Goal: Task Accomplishment & Management: Manage account settings

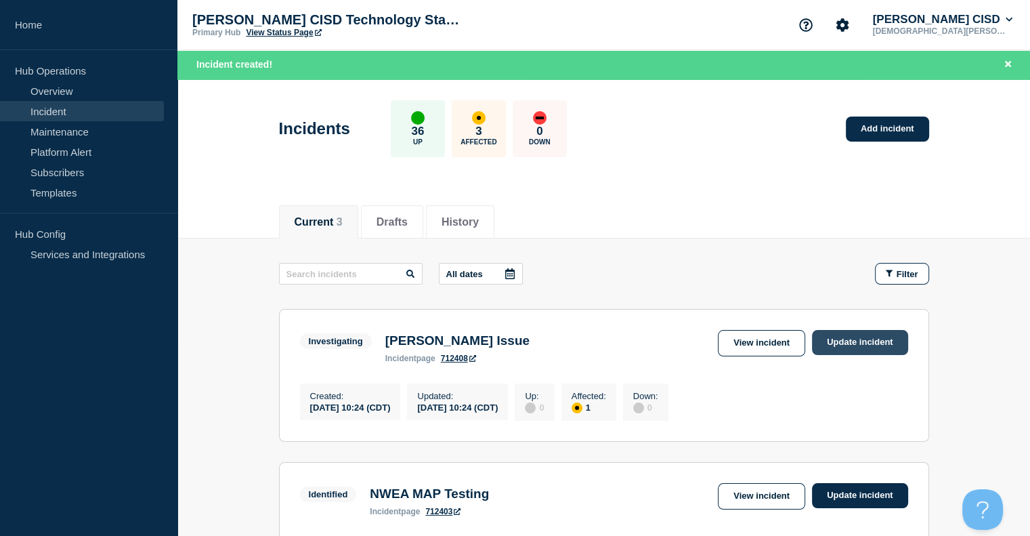
click at [852, 341] on link "Update incident" at bounding box center [860, 342] width 96 height 25
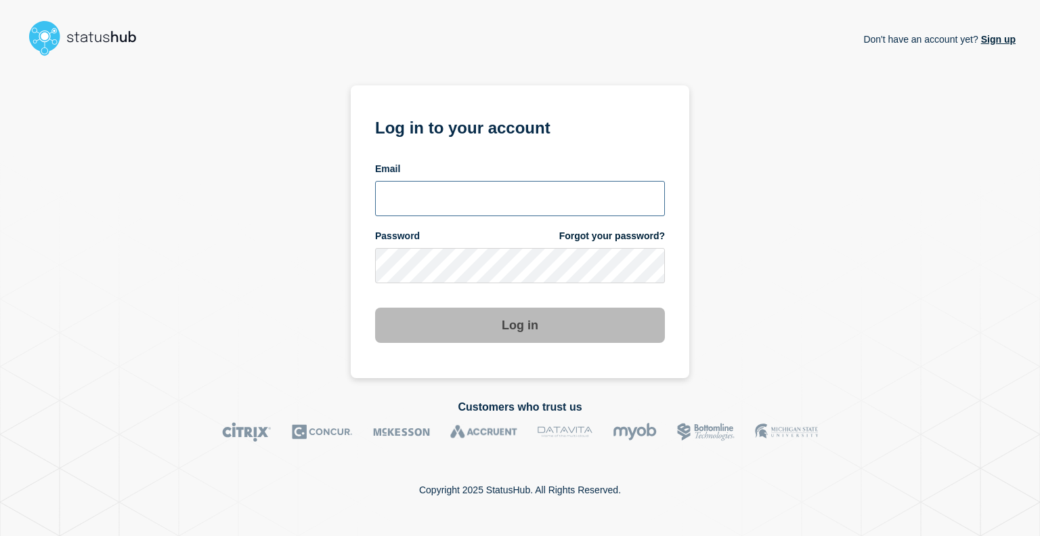
type input "[EMAIL_ADDRESS][DOMAIN_NAME]"
click at [487, 313] on button "Log in" at bounding box center [520, 324] width 290 height 35
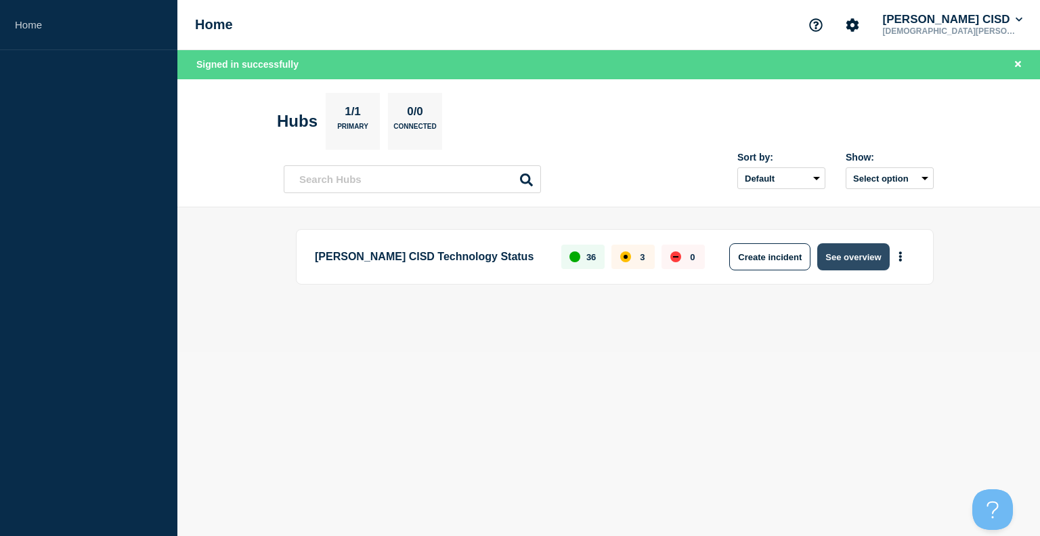
click at [843, 256] on button "See overview" at bounding box center [853, 256] width 72 height 27
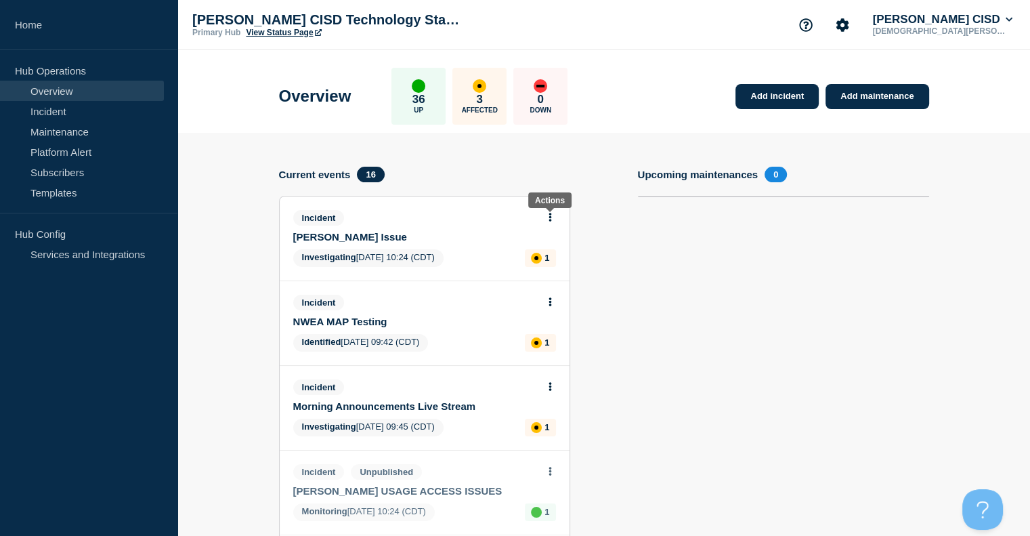
click at [546, 219] on button at bounding box center [550, 218] width 12 height 12
click at [538, 269] on link "Update incident" at bounding box center [550, 267] width 66 height 11
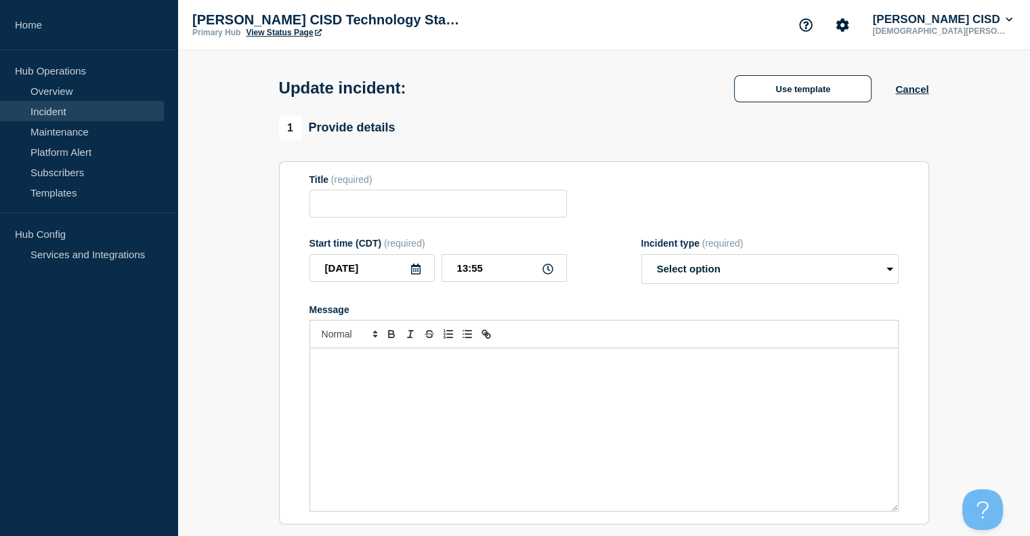
type input "[PERSON_NAME] Issue"
click at [380, 383] on div "Message" at bounding box center [604, 429] width 588 height 162
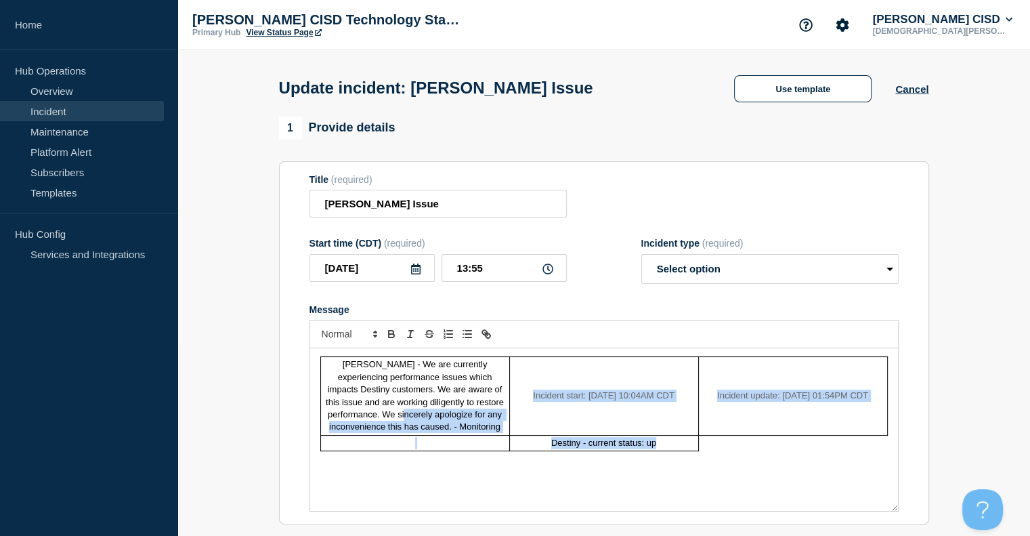
drag, startPoint x: 704, startPoint y: 449, endPoint x: 507, endPoint y: 403, distance: 202.3
click at [507, 403] on table "[PERSON_NAME] - We are currently experiencing performance issues which impacts …" at bounding box center [603, 403] width 567 height 95
click at [482, 426] on td "[PERSON_NAME] - We are currently experiencing performance issues which impacts …" at bounding box center [414, 396] width 189 height 79
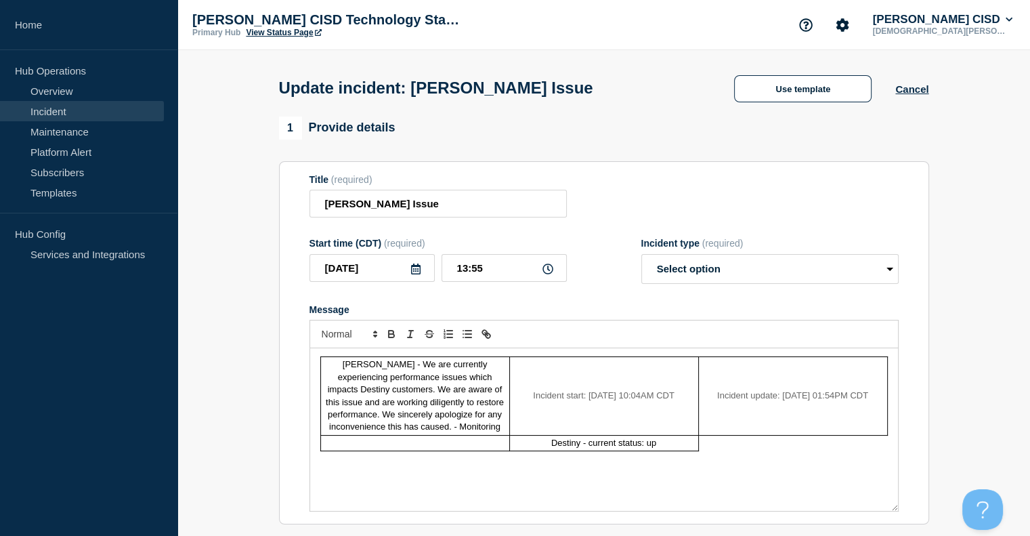
drag, startPoint x: 462, startPoint y: 429, endPoint x: 322, endPoint y: 376, distance: 150.4
click at [322, 376] on td "[PERSON_NAME] - We are currently experiencing performance issues which impacts …" at bounding box center [414, 396] width 189 height 79
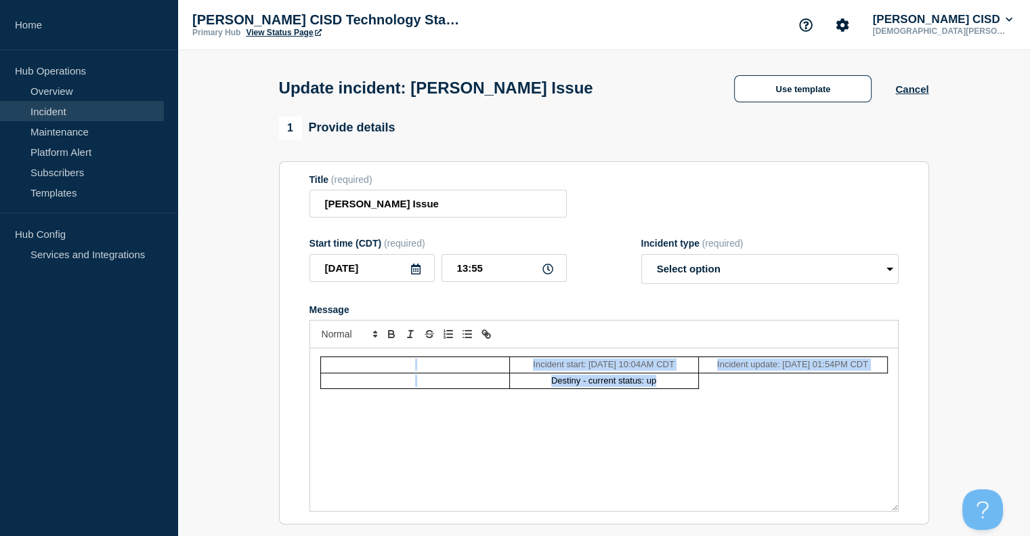
drag, startPoint x: 722, startPoint y: 387, endPoint x: 157, endPoint y: 293, distance: 572.5
click at [157, 293] on div "Home Hub Operations Overview Incident Maintenance Platform Alert Subscribers Te…" at bounding box center [515, 546] width 1030 height 1093
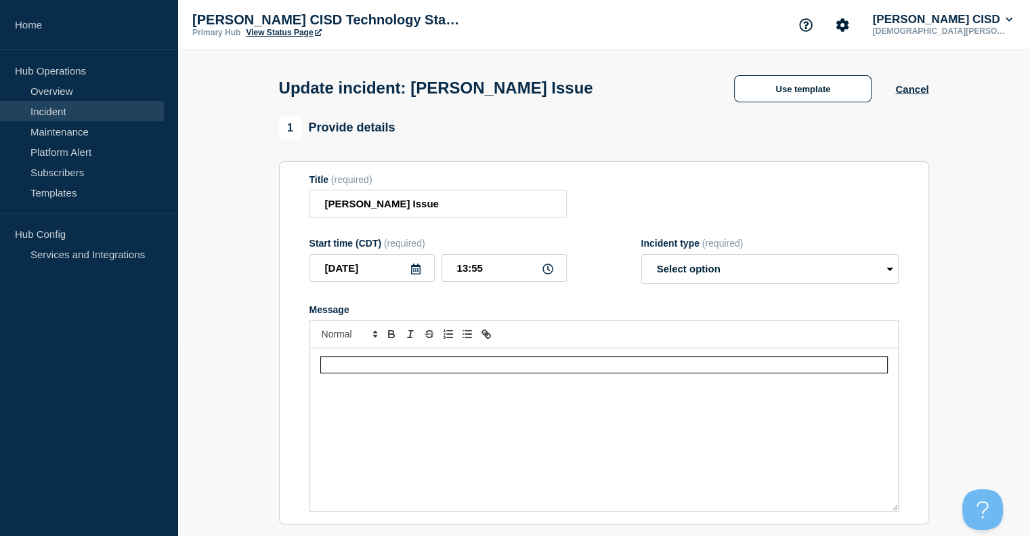
click at [447, 416] on div "Message" at bounding box center [604, 429] width 588 height 162
click at [612, 370] on td "Message" at bounding box center [603, 365] width 567 height 16
drag, startPoint x: 613, startPoint y: 372, endPoint x: 894, endPoint y: 91, distance: 397.4
click at [894, 91] on div "Use template" at bounding box center [802, 88] width 185 height 27
click at [903, 89] on button "Cancel" at bounding box center [911, 89] width 33 height 12
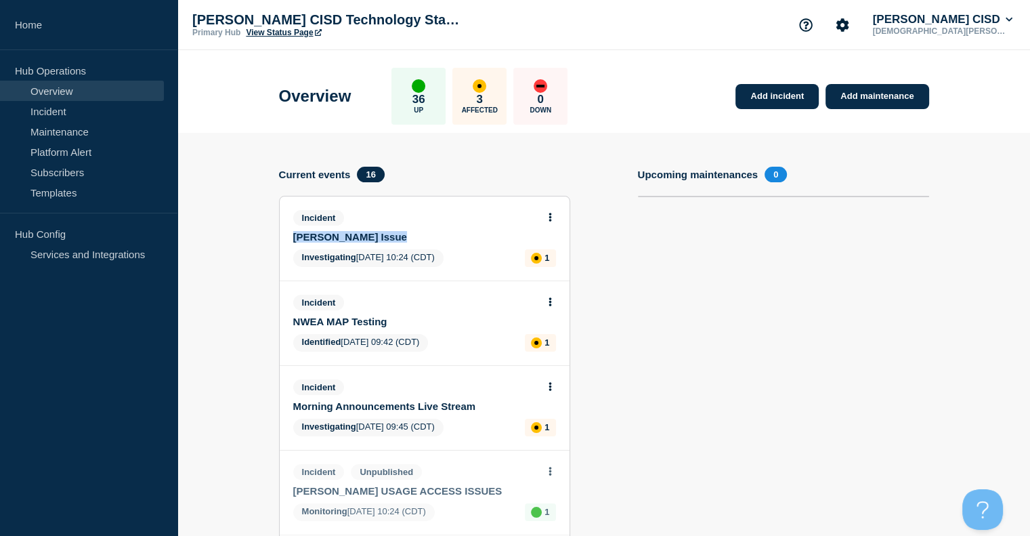
drag, startPoint x: 541, startPoint y: 219, endPoint x: 545, endPoint y: 213, distance: 7.3
click at [545, 213] on div "Incident [PERSON_NAME] Issue" at bounding box center [424, 226] width 263 height 32
click at [545, 213] on button at bounding box center [550, 218] width 12 height 12
click at [528, 265] on link "Update incident" at bounding box center [550, 267] width 66 height 11
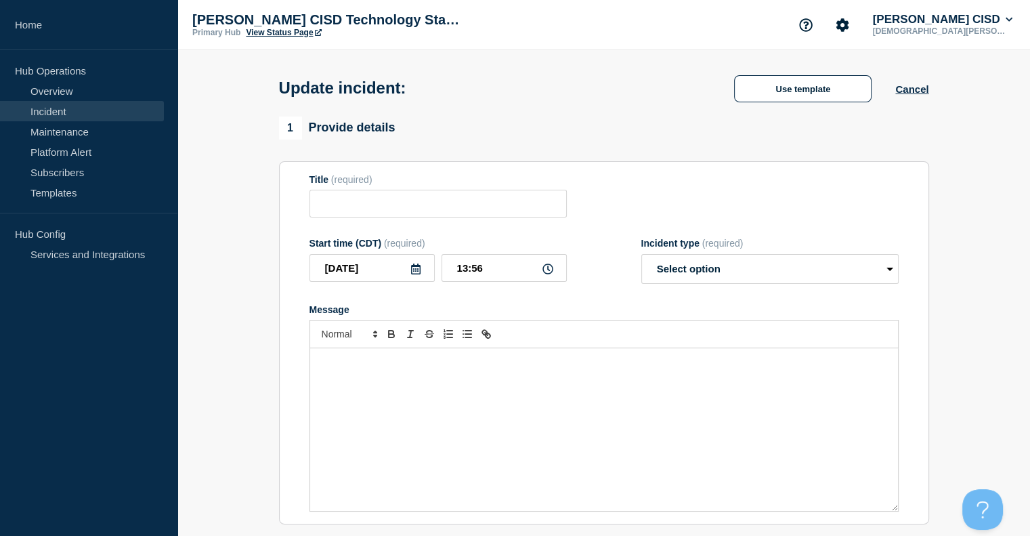
type input "[PERSON_NAME] Issue"
click at [383, 383] on div "Message" at bounding box center [604, 429] width 588 height 162
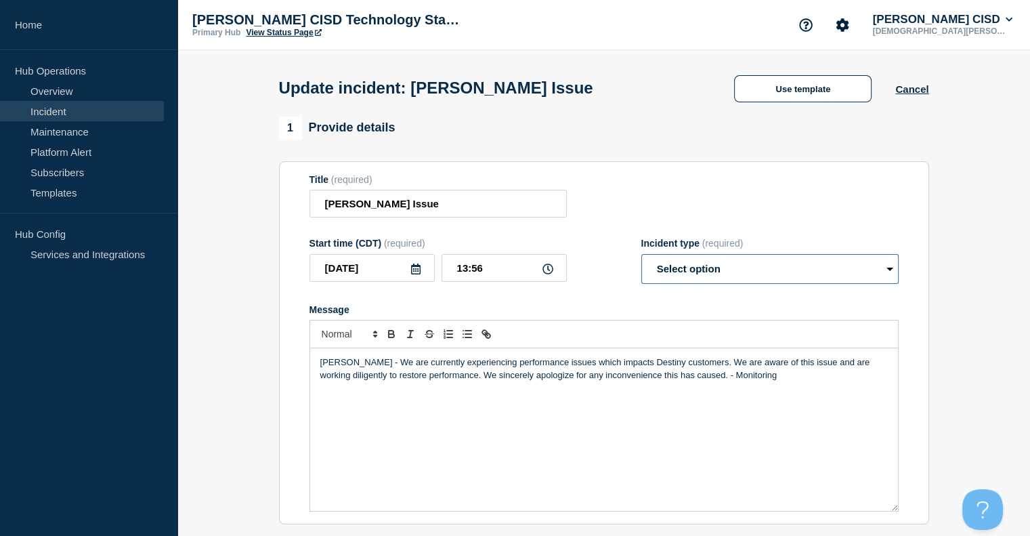
click at [720, 276] on select "Select option Investigating Identified Monitoring Resolved" at bounding box center [769, 269] width 257 height 30
select select "monitoring"
click at [641, 258] on select "Select option Investigating Identified Monitoring Resolved" at bounding box center [769, 269] width 257 height 30
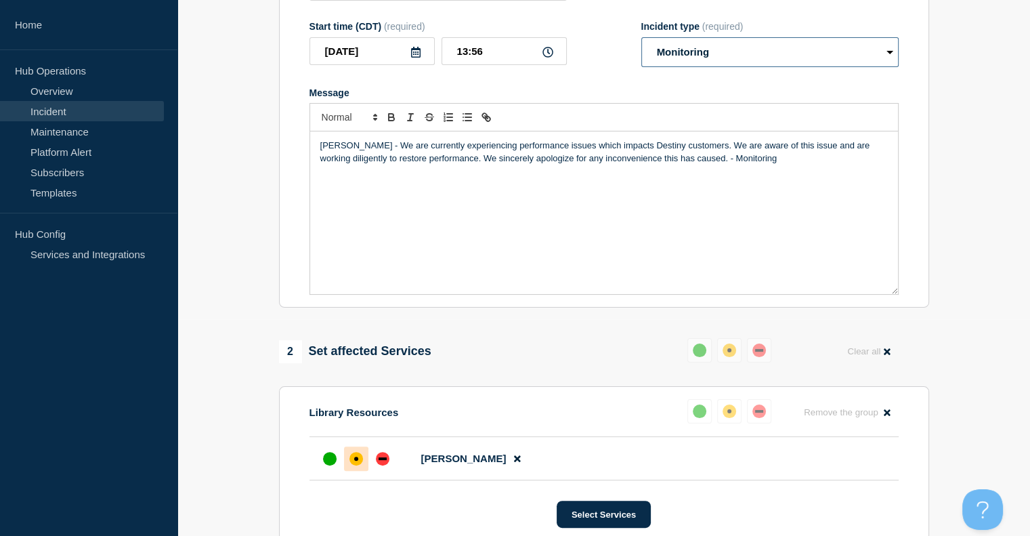
scroll to position [275, 0]
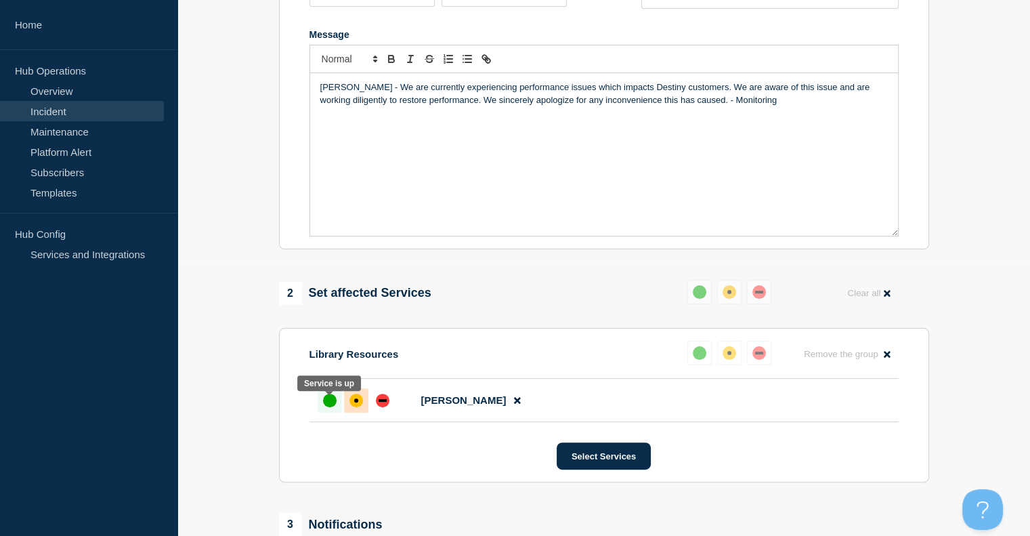
click at [332, 406] on div "up" at bounding box center [330, 400] width 14 height 14
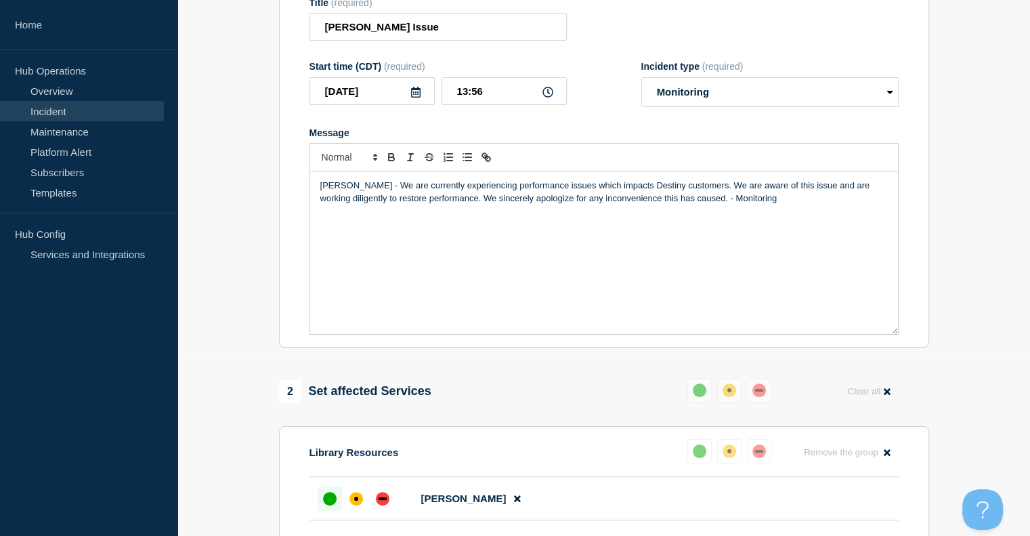
scroll to position [171, 0]
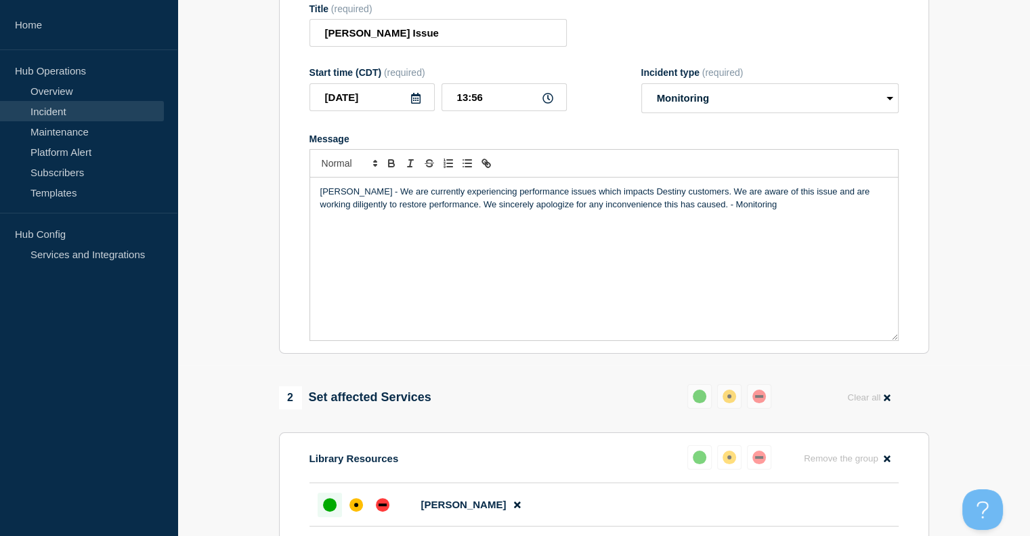
click at [705, 209] on p "[PERSON_NAME] - We are currently experiencing performance issues which impacts …" at bounding box center [603, 198] width 567 height 25
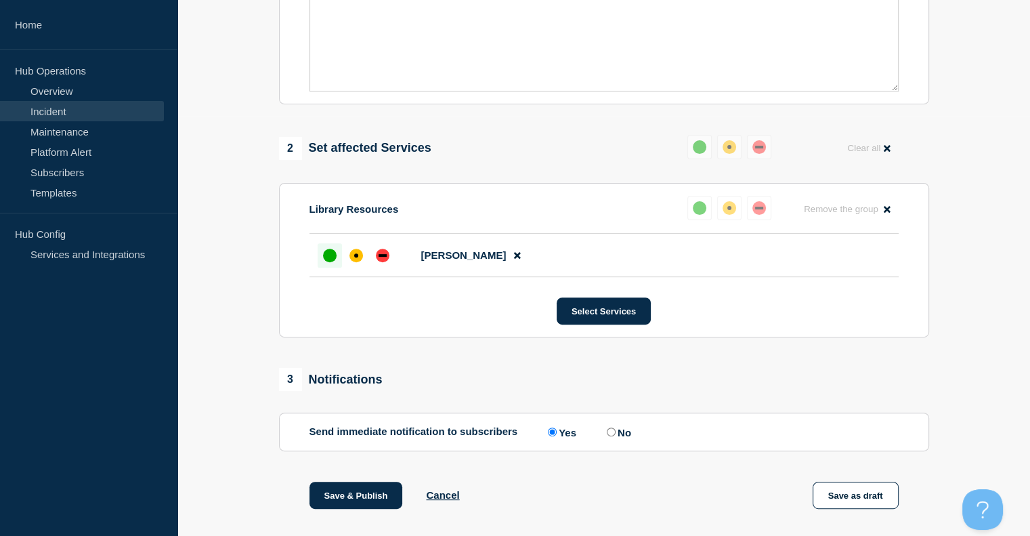
scroll to position [548, 0]
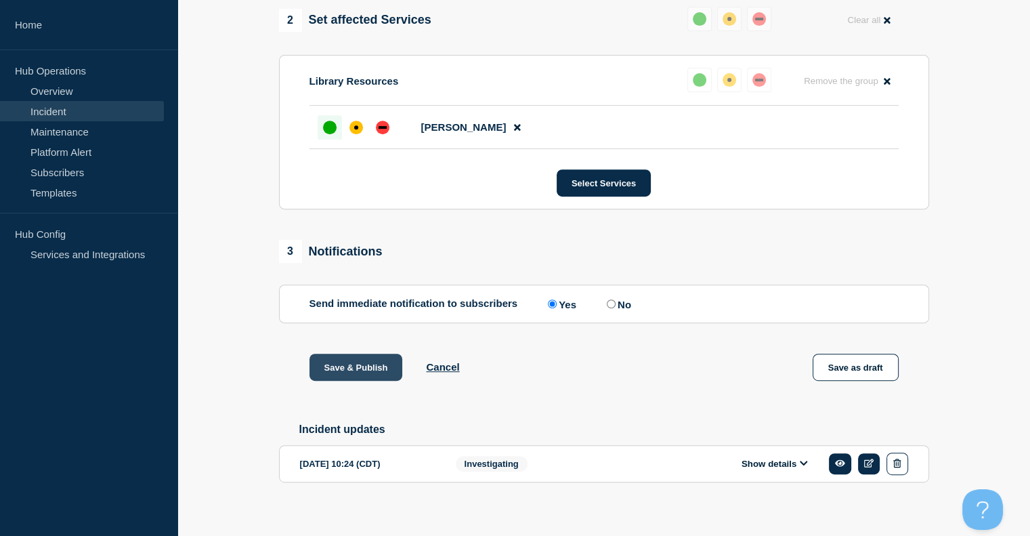
click at [348, 379] on button "Save & Publish" at bounding box center [355, 366] width 93 height 27
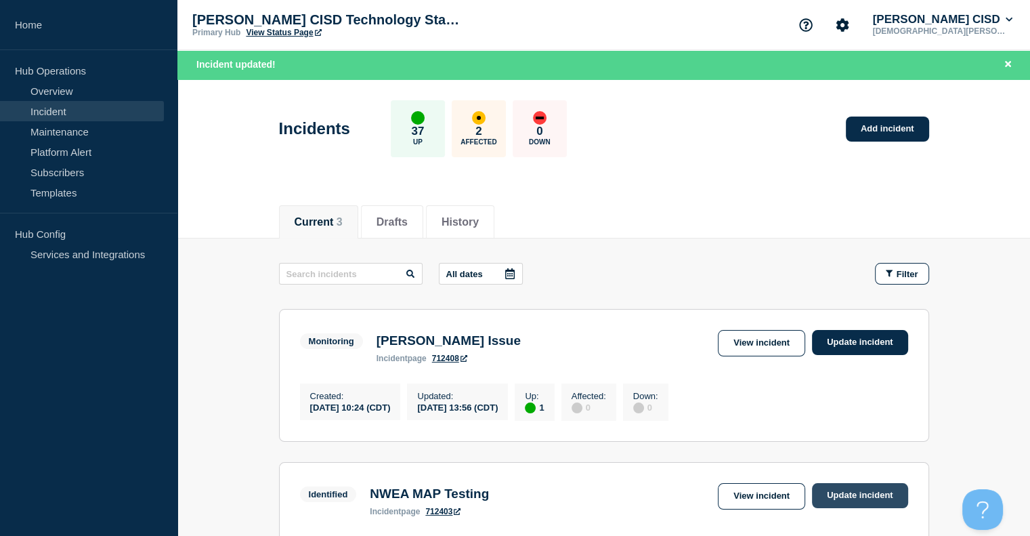
click at [844, 506] on link "Update incident" at bounding box center [860, 495] width 96 height 25
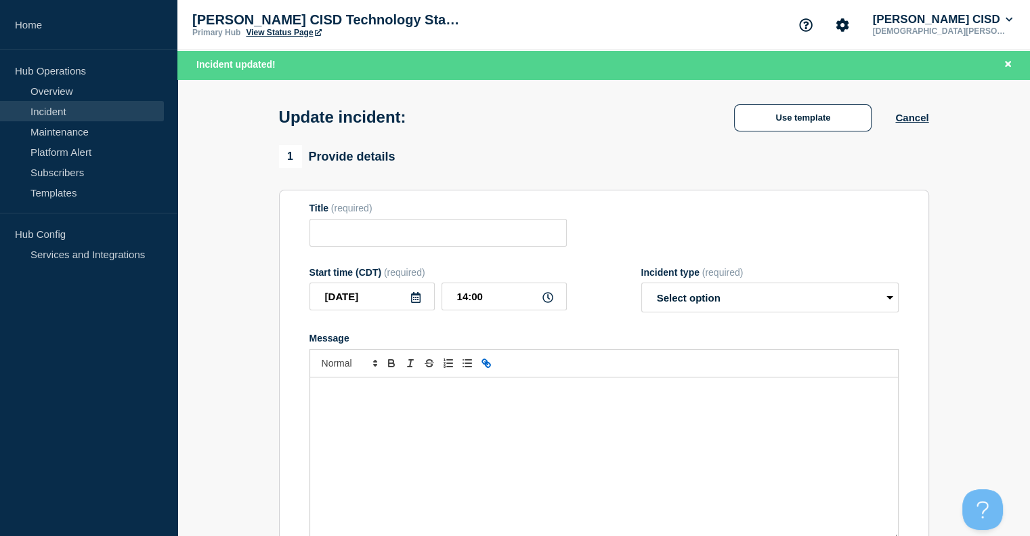
type input "NWEA MAP Testing"
click at [460, 405] on div "Message" at bounding box center [604, 458] width 588 height 162
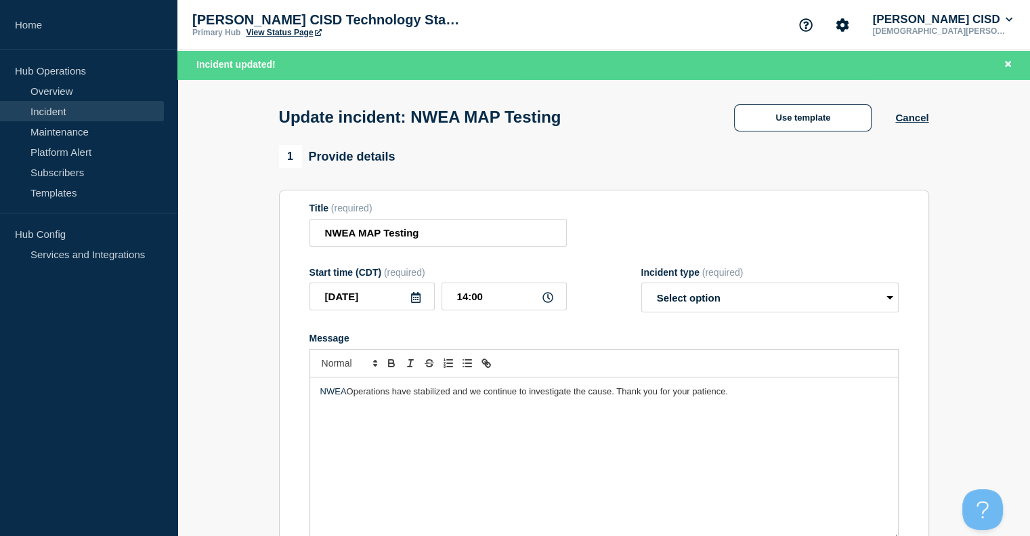
click at [353, 395] on span "Operations have stabilized and we continue to investigate the cause. Thank you …" at bounding box center [537, 391] width 381 height 10
click at [479, 394] on span "perations have stabilized and we continue to investigate the cause. Thank you f…" at bounding box center [540, 391] width 374 height 10
click at [738, 298] on select "Select option Investigating Identified Monitoring Resolved" at bounding box center [769, 297] width 257 height 30
select select "monitoring"
click at [641, 287] on select "Select option Investigating Identified Monitoring Resolved" at bounding box center [769, 297] width 257 height 30
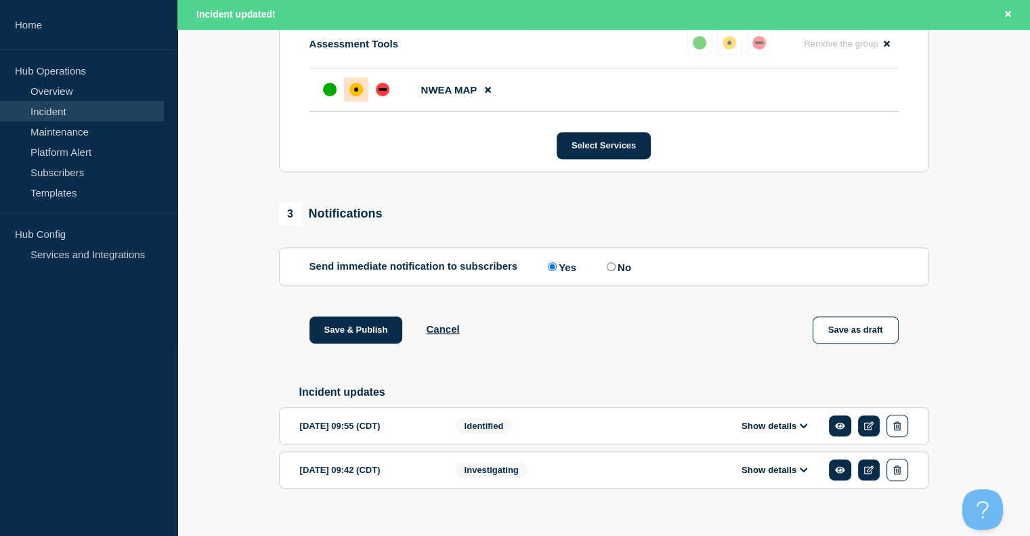
scroll to position [589, 0]
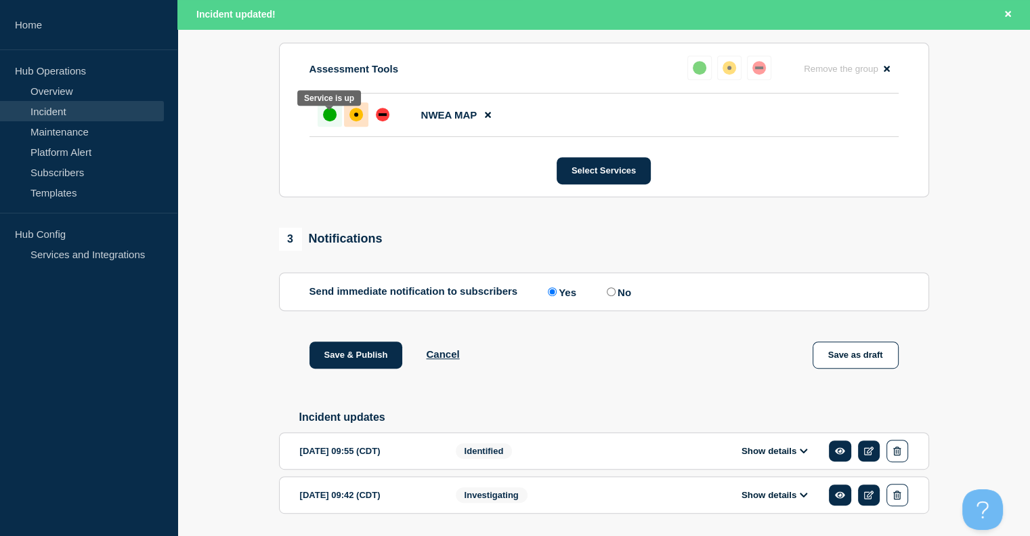
click at [333, 114] on div at bounding box center [330, 114] width 24 height 24
click at [351, 366] on button "Save & Publish" at bounding box center [355, 354] width 93 height 27
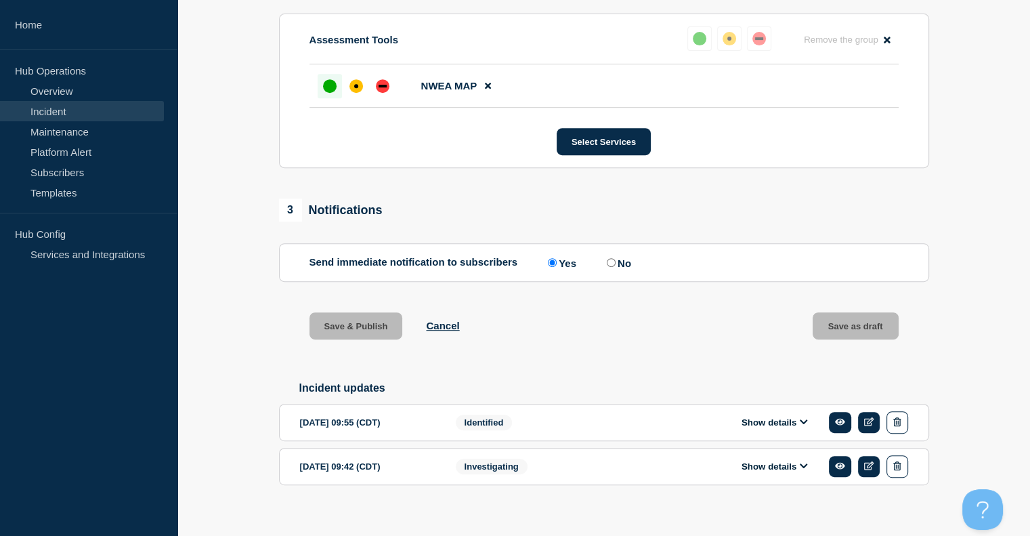
scroll to position [560, 0]
